Goal: Task Accomplishment & Management: Manage account settings

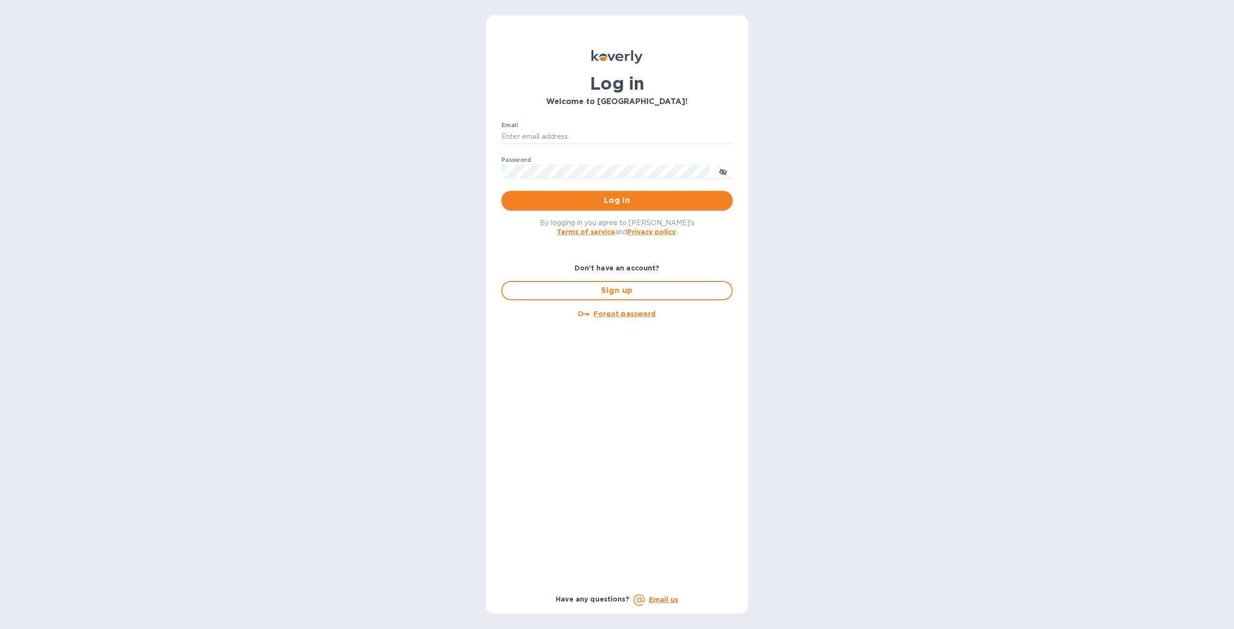
type input "[EMAIL_ADDRESS][DOMAIN_NAME]"
click at [598, 199] on span "Log in" at bounding box center [617, 201] width 216 height 12
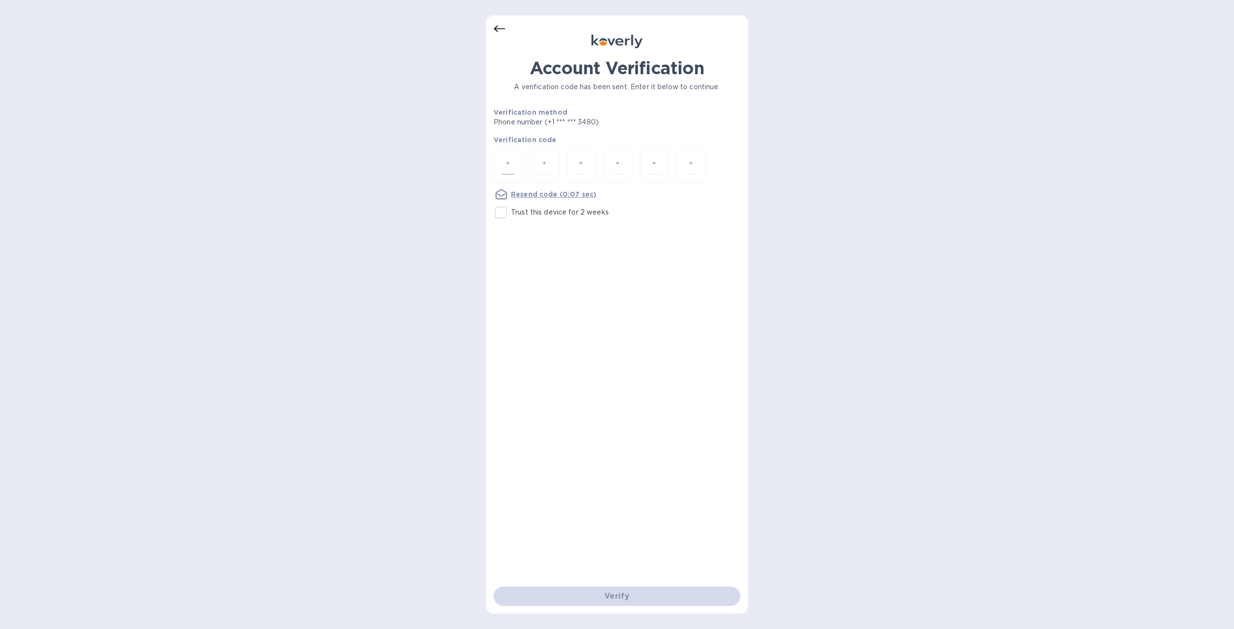
click at [507, 160] on input "number" at bounding box center [508, 166] width 13 height 18
type input "1"
type input "3"
type input "7"
type input "1"
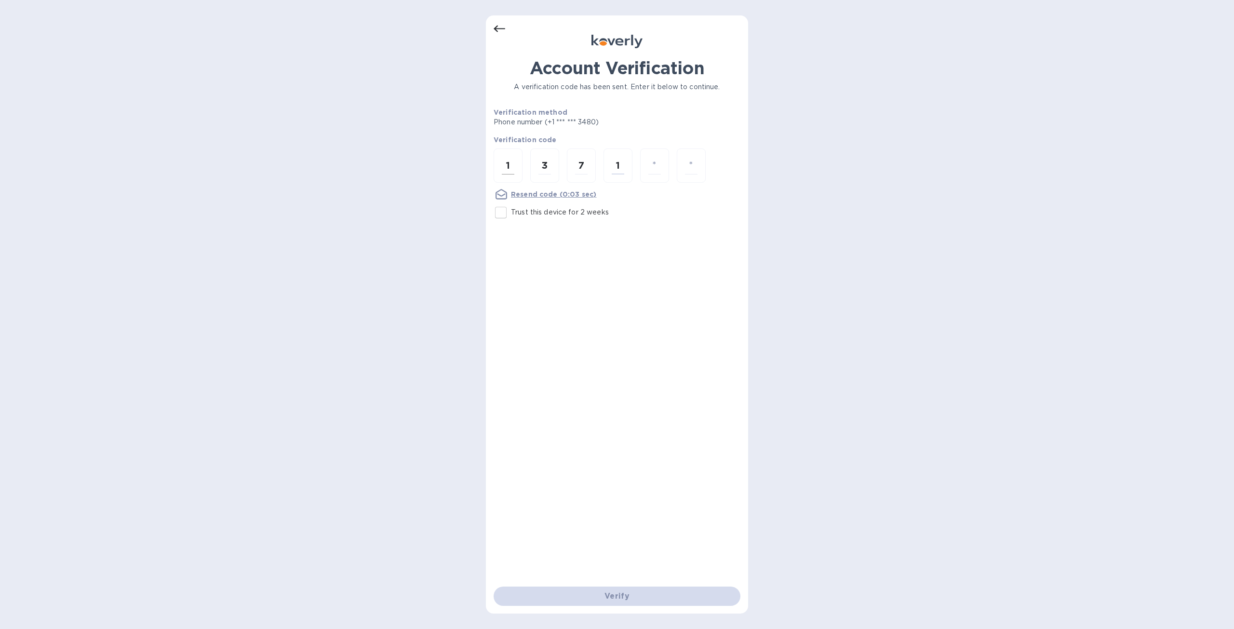
type input "6"
type input "0"
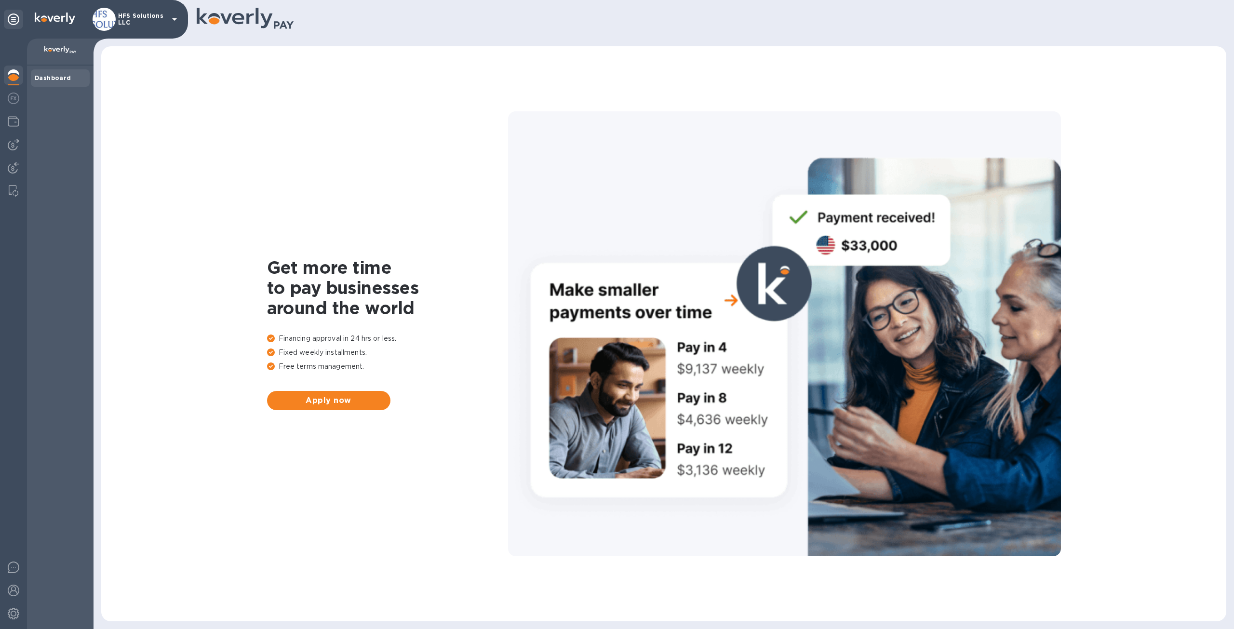
click at [53, 76] on b "Dashboard" at bounding box center [53, 77] width 37 height 7
click at [59, 75] on b "Dashboard" at bounding box center [53, 77] width 37 height 7
click at [13, 76] on img at bounding box center [14, 75] width 12 height 12
click at [13, 98] on img at bounding box center [14, 99] width 12 height 12
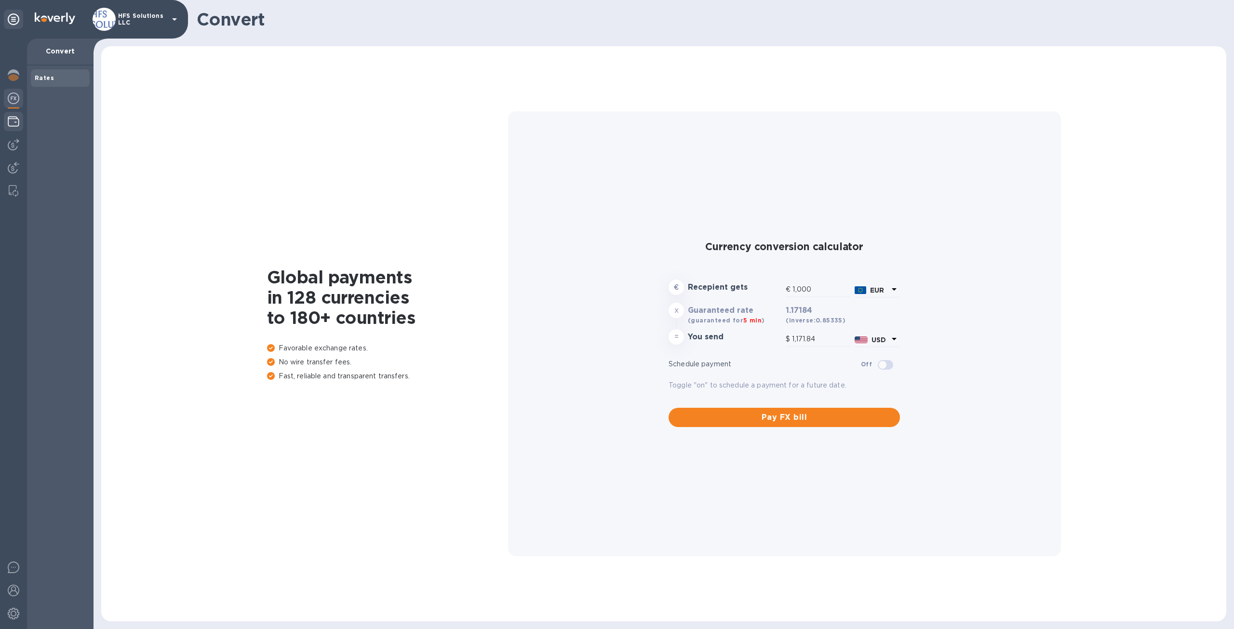
click at [13, 119] on img at bounding box center [14, 122] width 12 height 12
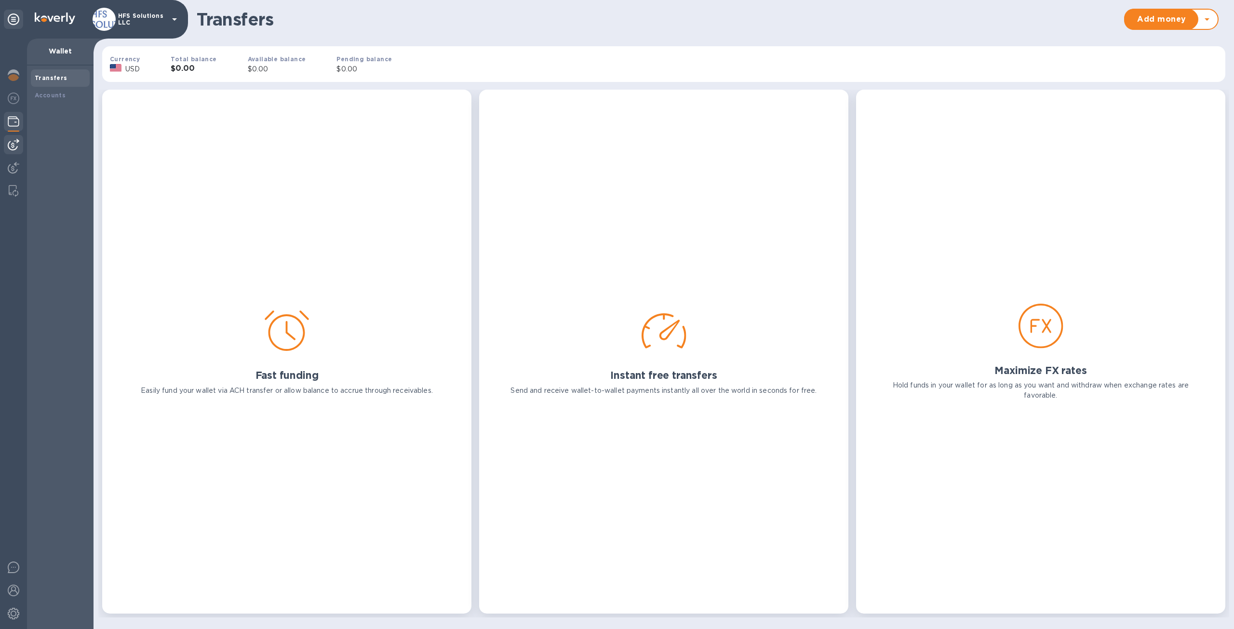
click at [13, 142] on img at bounding box center [14, 145] width 12 height 12
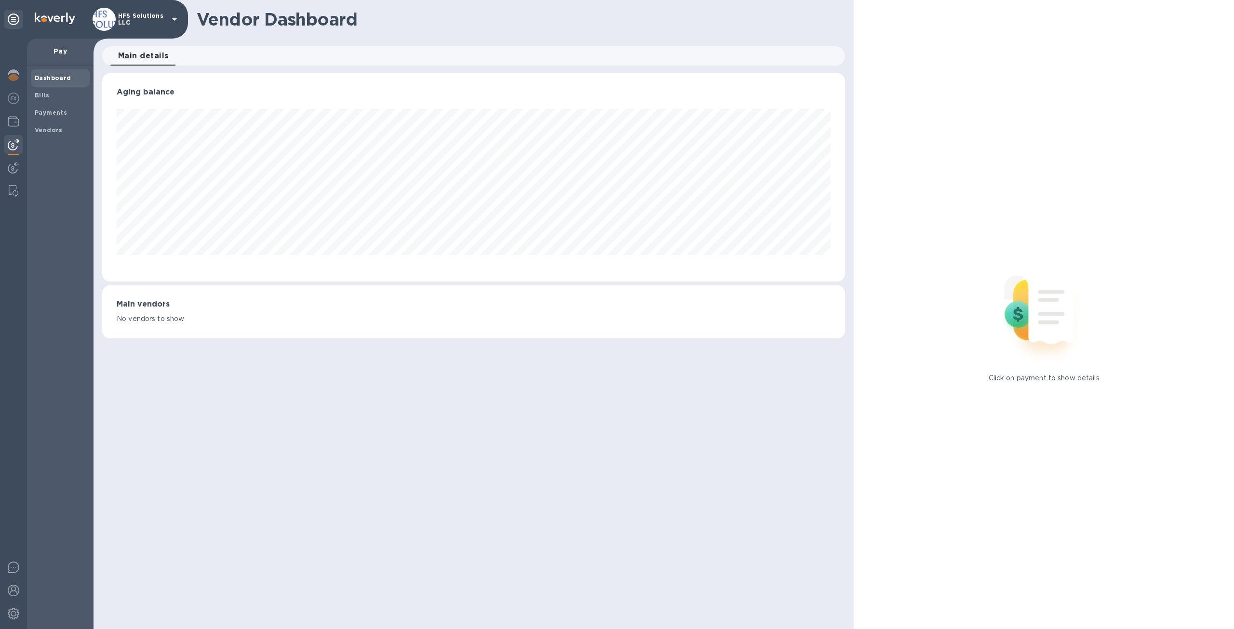
scroll to position [208, 744]
click at [11, 165] on img at bounding box center [14, 168] width 12 height 12
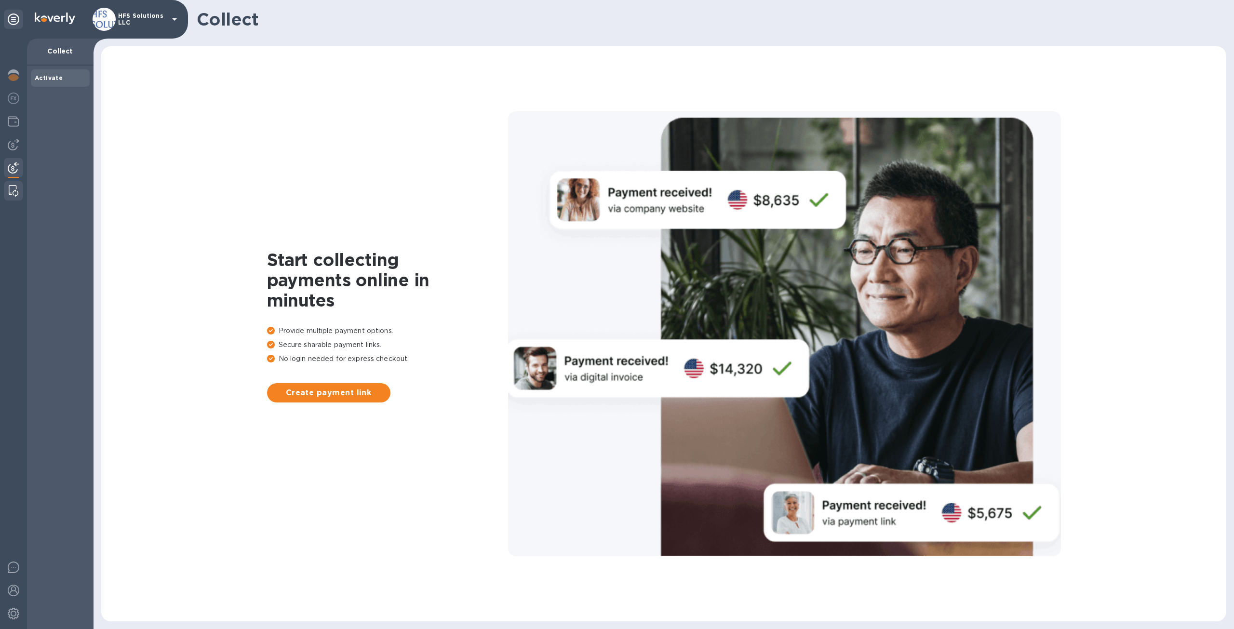
click at [12, 188] on img at bounding box center [14, 191] width 10 height 12
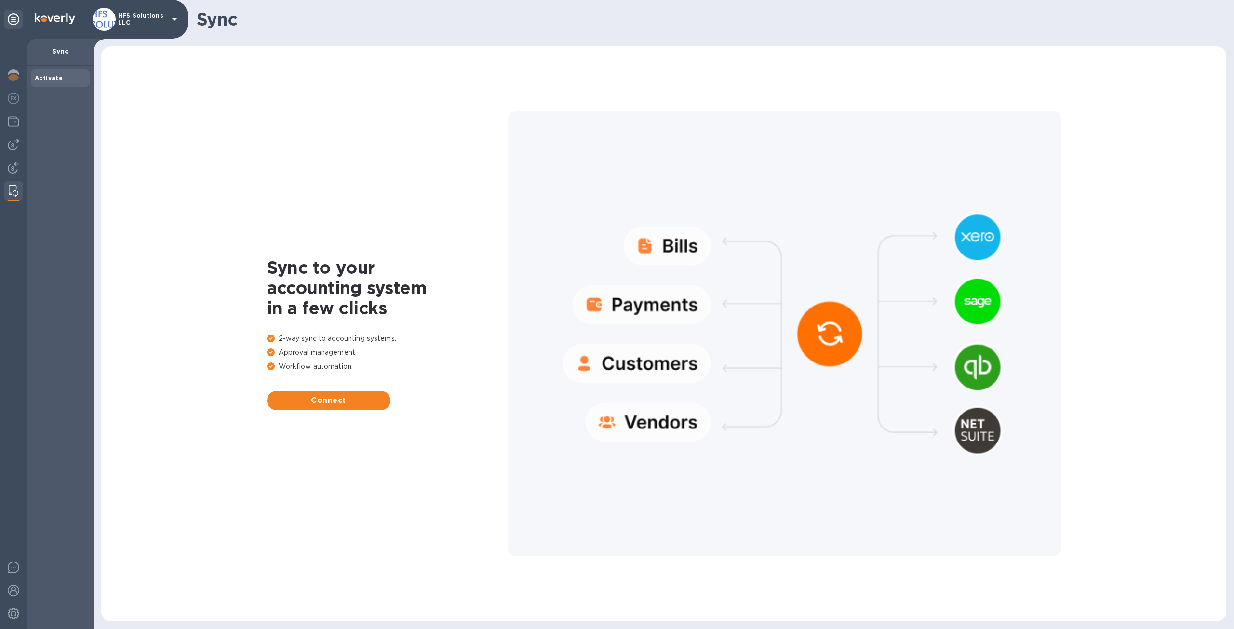
click at [174, 19] on icon at bounding box center [174, 19] width 5 height 2
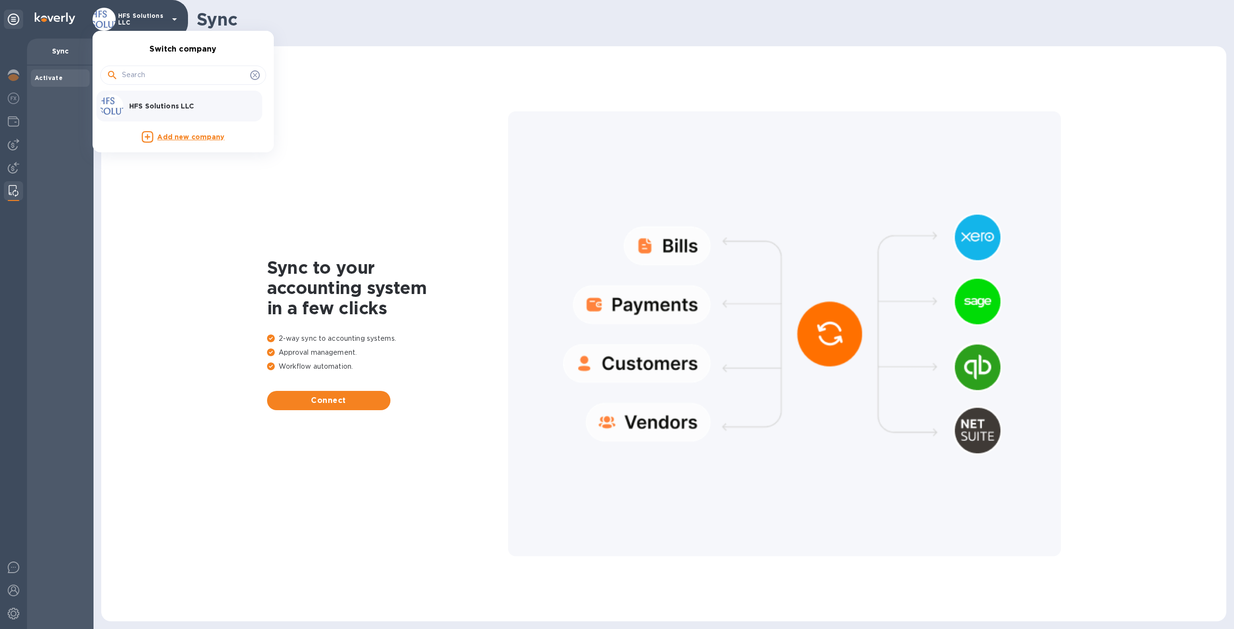
click at [150, 101] on p "HFS Solutions LLC" at bounding box center [190, 106] width 122 height 10
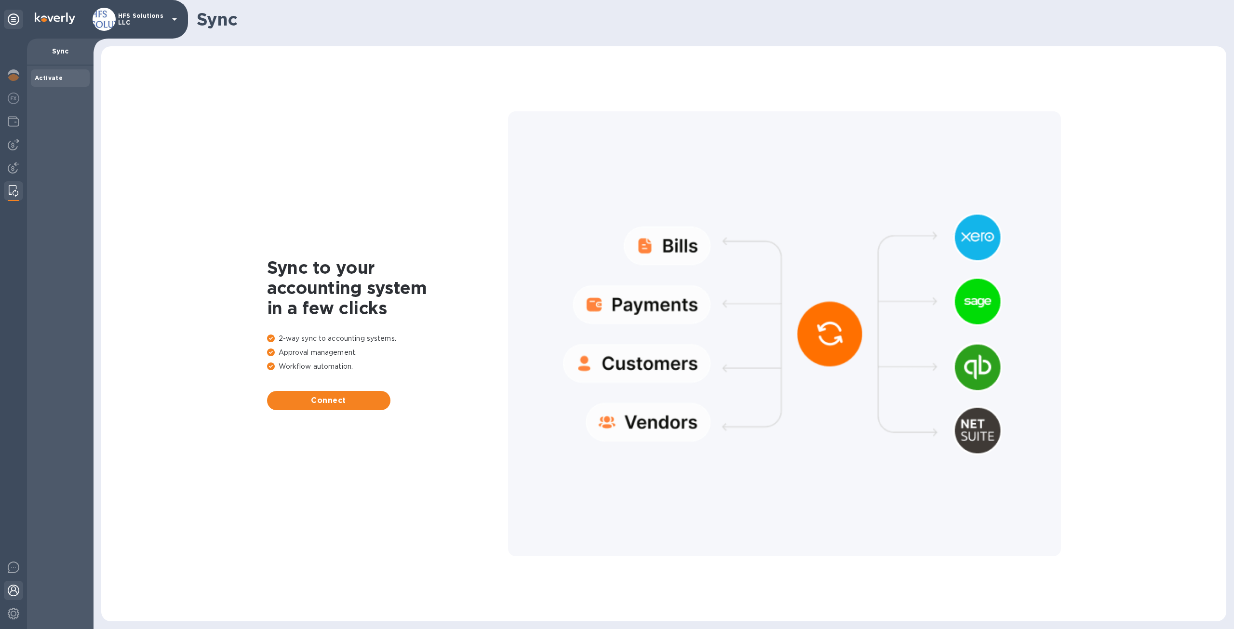
click at [12, 590] on img at bounding box center [14, 591] width 12 height 12
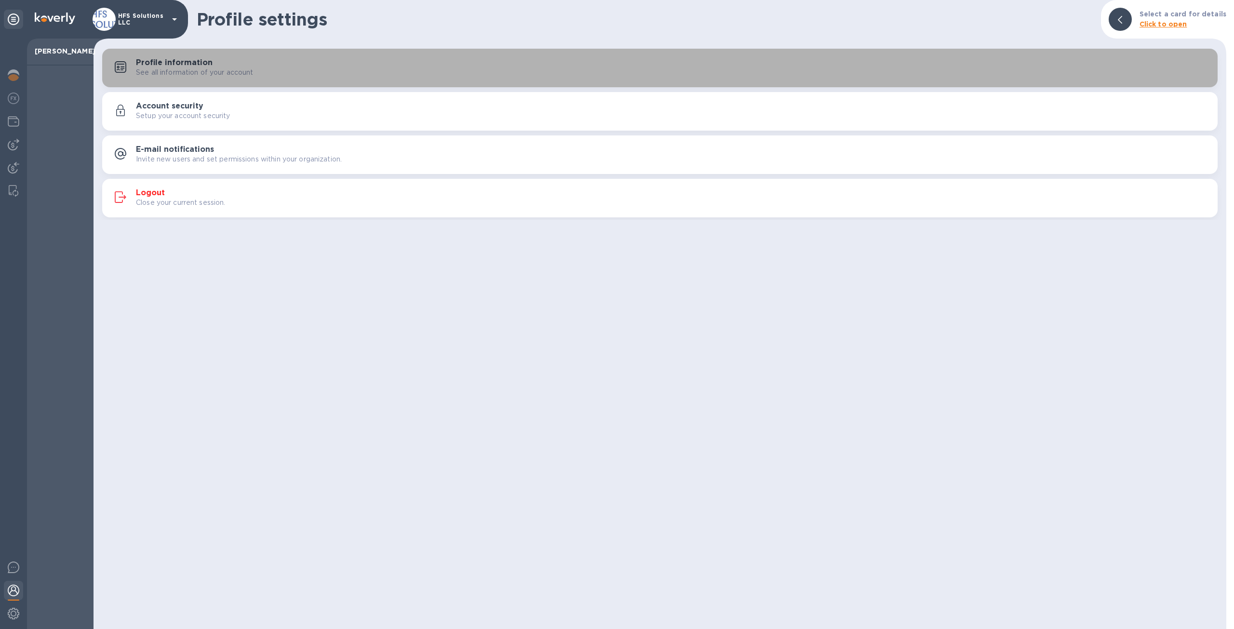
click at [150, 63] on h3 "Profile information" at bounding box center [174, 62] width 77 height 9
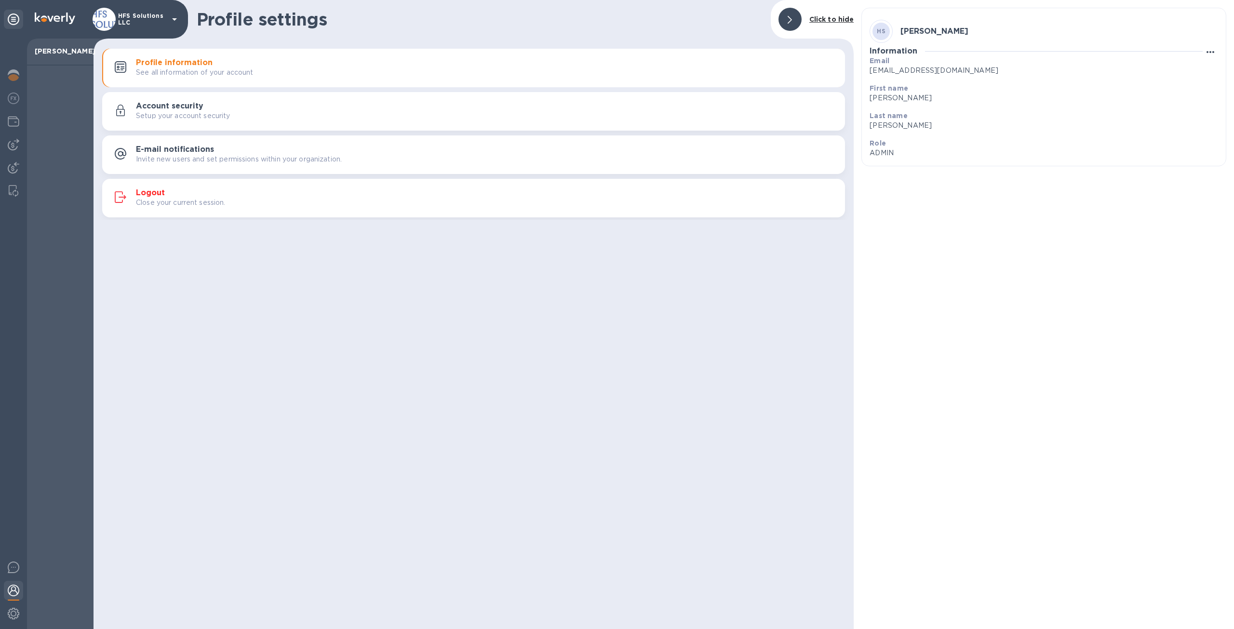
click at [1213, 51] on icon "button" at bounding box center [1211, 52] width 12 height 12
click at [147, 108] on div at bounding box center [617, 314] width 1234 height 629
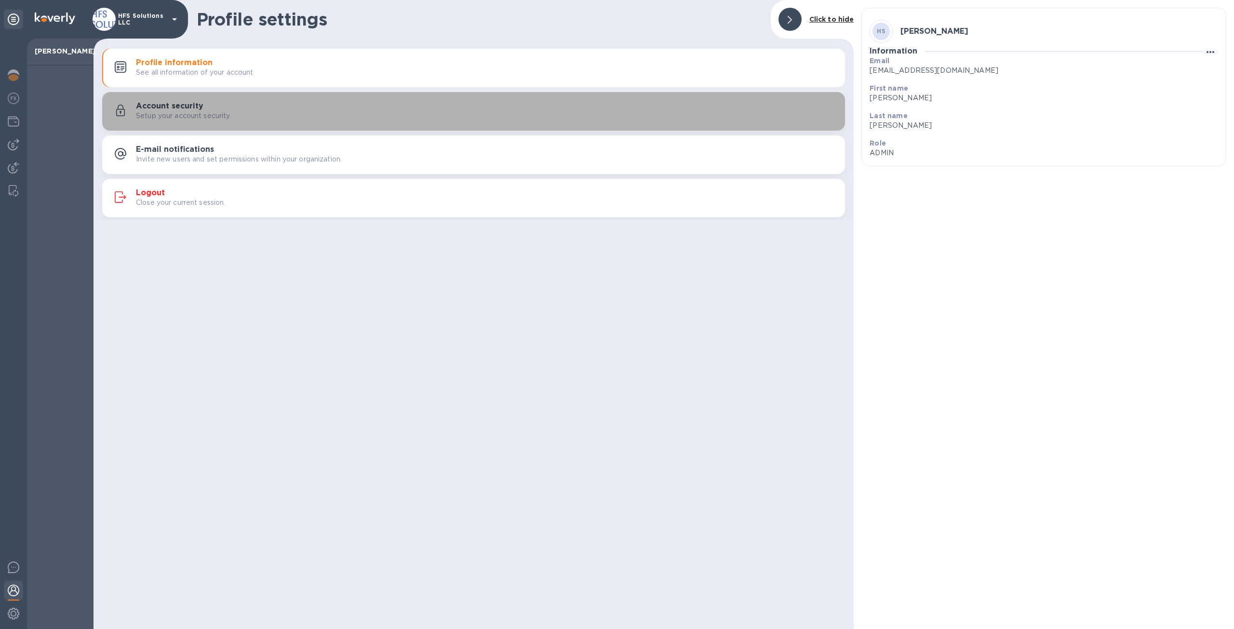
click at [184, 105] on h3 "Account security" at bounding box center [170, 106] width 68 height 9
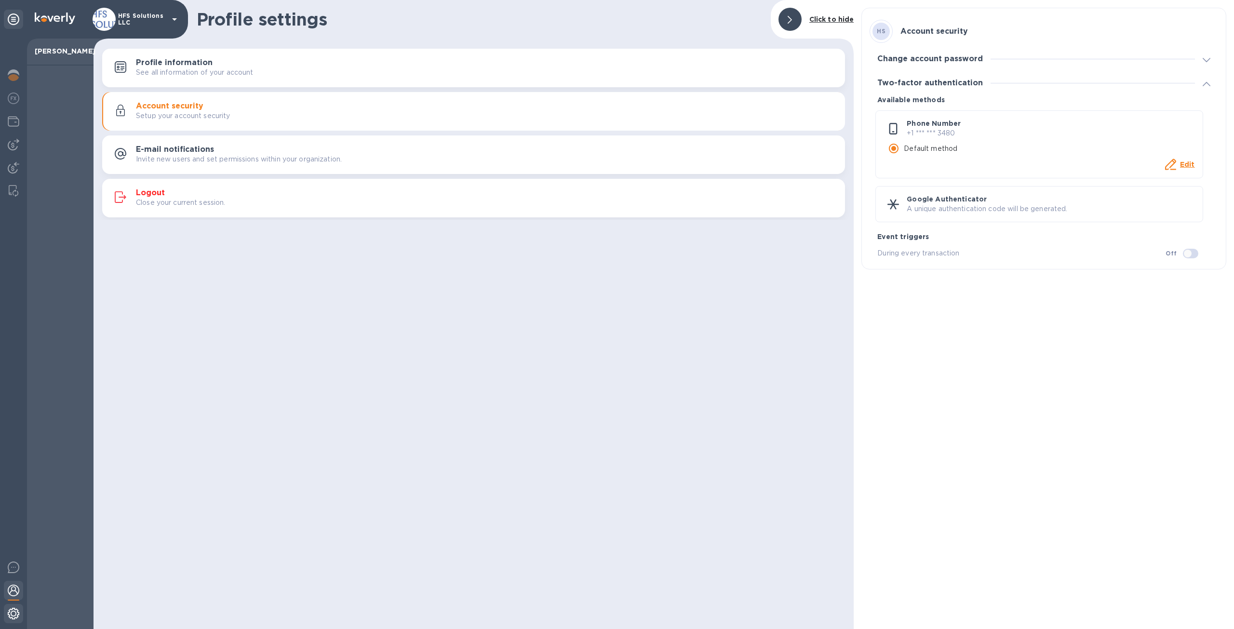
click at [12, 614] on img at bounding box center [14, 614] width 12 height 12
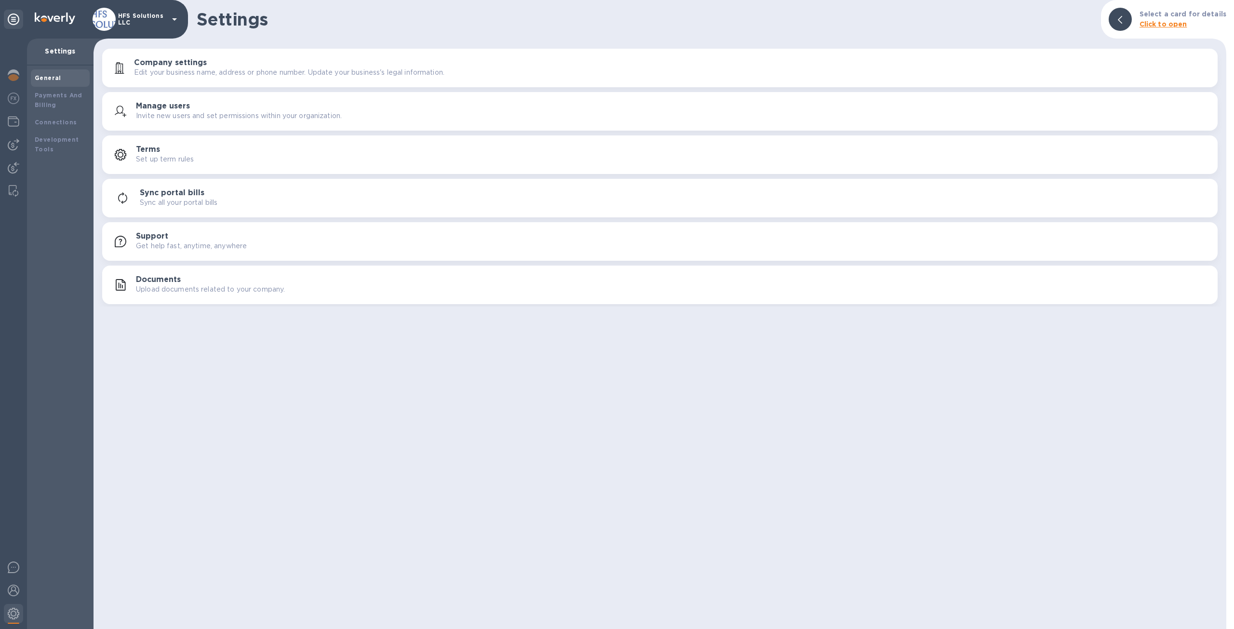
click at [216, 68] on p "Edit your business name, address or phone number. Update your business's legal …" at bounding box center [289, 73] width 311 height 10
